Goal: Information Seeking & Learning: Find specific fact

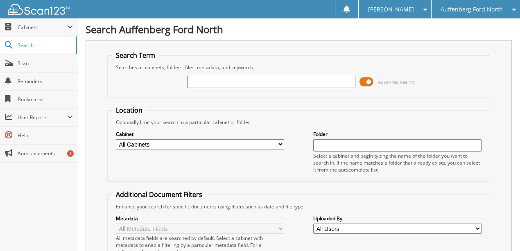
click at [214, 79] on input "text" at bounding box center [271, 82] width 168 height 12
type input "11789M"
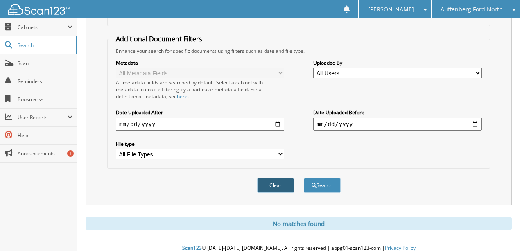
click at [278, 180] on button "Clear" at bounding box center [275, 185] width 37 height 15
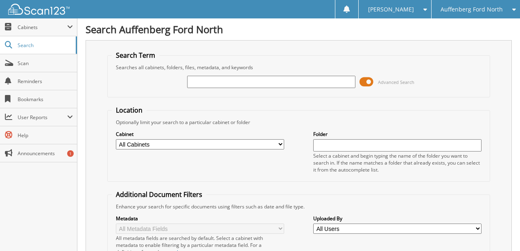
click at [470, 11] on span "Auffenberg Ford North" at bounding box center [471, 9] width 62 height 5
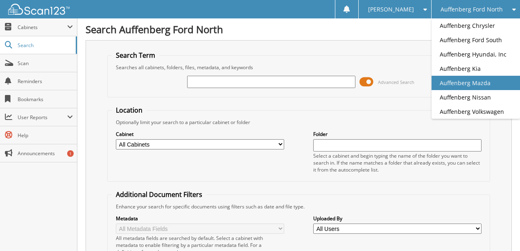
click at [473, 84] on link "Auffenberg Mazda" at bounding box center [475, 83] width 88 height 14
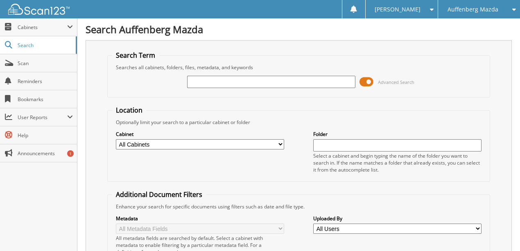
click at [236, 80] on input "text" at bounding box center [271, 82] width 168 height 12
type input "11789M"
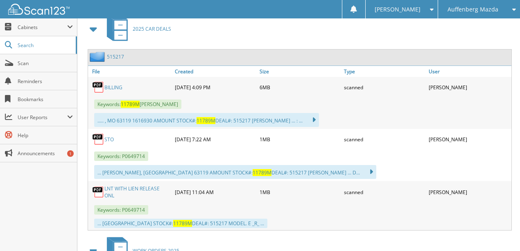
scroll to position [382, 0]
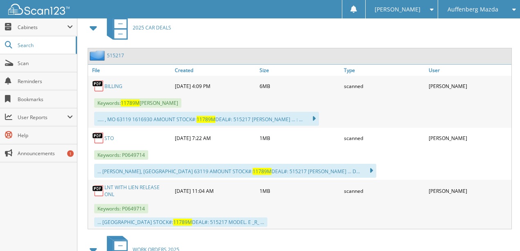
click at [120, 184] on link "LNT WITH LIEN RELEASE ONL" at bounding box center [137, 191] width 66 height 14
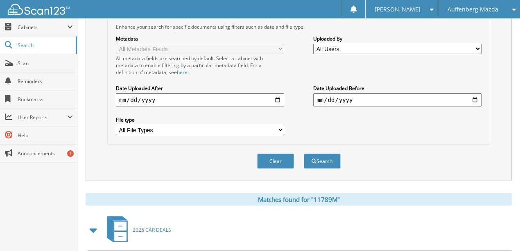
scroll to position [164, 0]
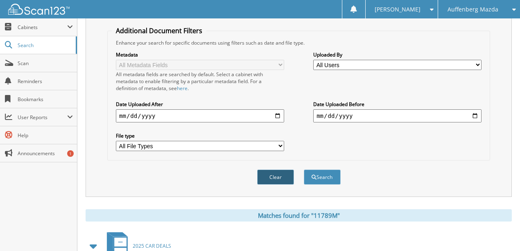
click at [273, 169] on button "Clear" at bounding box center [275, 176] width 37 height 15
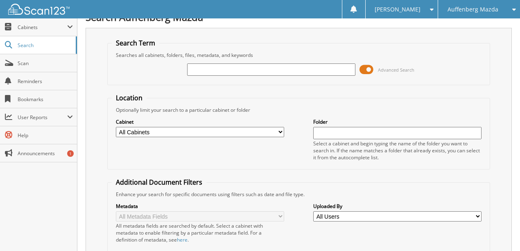
scroll to position [0, 0]
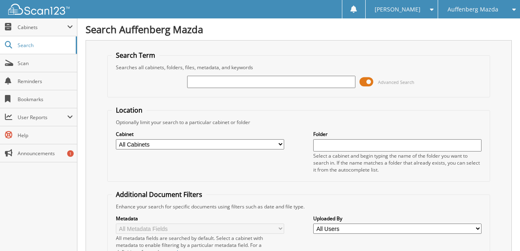
click at [483, 8] on span "Auffenberg Mazda" at bounding box center [472, 9] width 51 height 5
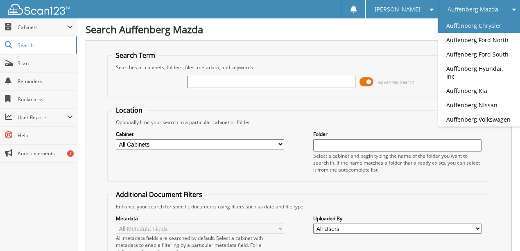
click at [480, 27] on link "Auffenberg Chrysler" at bounding box center [479, 25] width 82 height 14
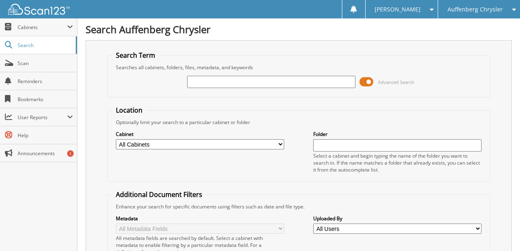
click at [224, 81] on input "text" at bounding box center [271, 82] width 168 height 12
type input "11928C"
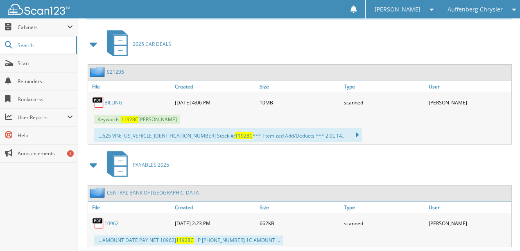
scroll to position [375, 0]
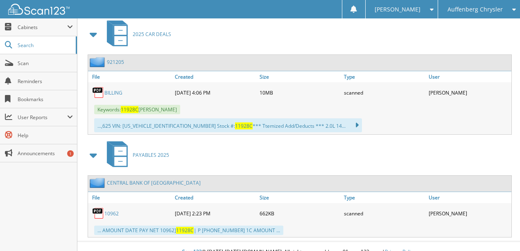
click at [111, 210] on link "10962" at bounding box center [111, 213] width 14 height 7
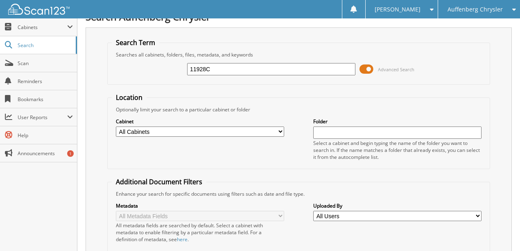
scroll to position [0, 0]
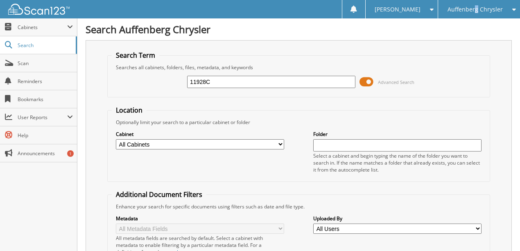
click at [476, 10] on span "Auffenberg Chrysler" at bounding box center [474, 9] width 55 height 5
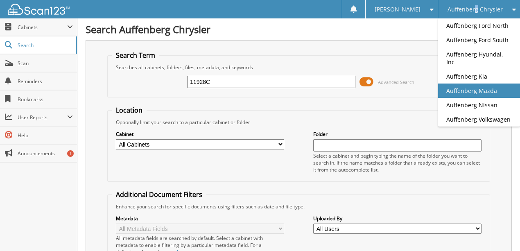
click at [466, 84] on link "Auffenberg Mazda" at bounding box center [479, 90] width 82 height 14
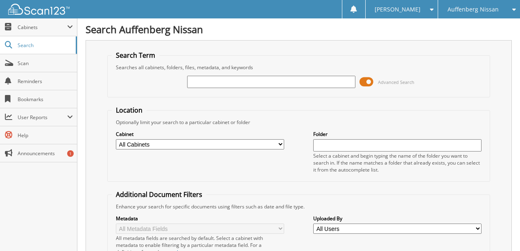
click at [207, 85] on input "text" at bounding box center [271, 82] width 168 height 12
type input "LY255943"
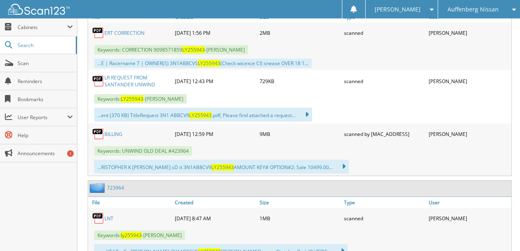
scroll to position [409, 0]
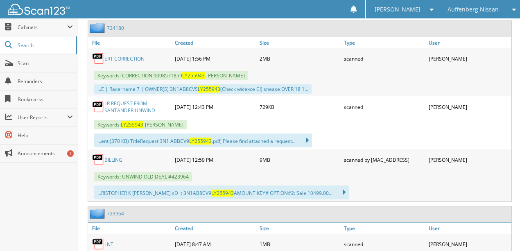
click at [120, 55] on link "ERT CORRECTION" at bounding box center [124, 58] width 40 height 7
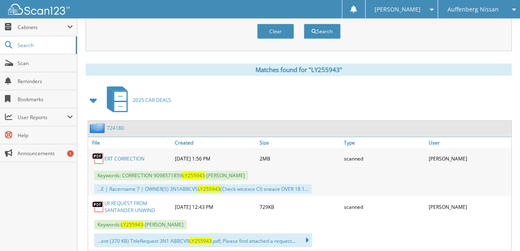
scroll to position [300, 0]
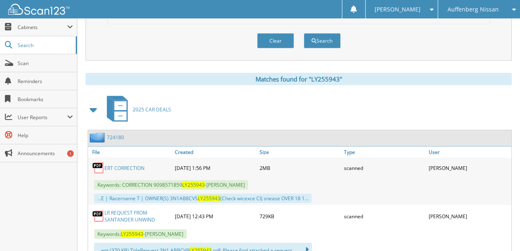
click at [119, 165] on link "ERT CORRECTION" at bounding box center [124, 168] width 40 height 7
click at [268, 35] on button "Clear" at bounding box center [275, 40] width 37 height 15
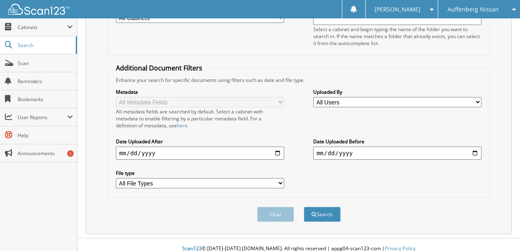
click at [498, 9] on div "Auffenberg Nissan" at bounding box center [479, 9] width 74 height 18
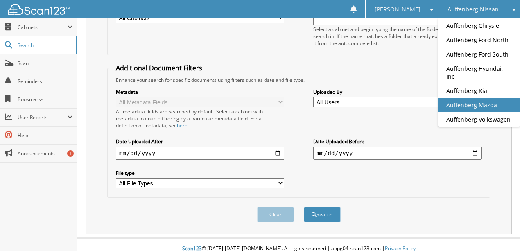
click at [484, 98] on link "Auffenberg Mazda" at bounding box center [479, 105] width 82 height 14
